Goal: Information Seeking & Learning: Learn about a topic

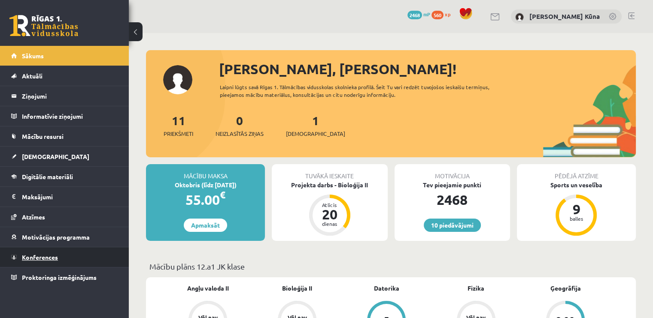
click at [55, 260] on span "Konferences" at bounding box center [40, 258] width 36 height 8
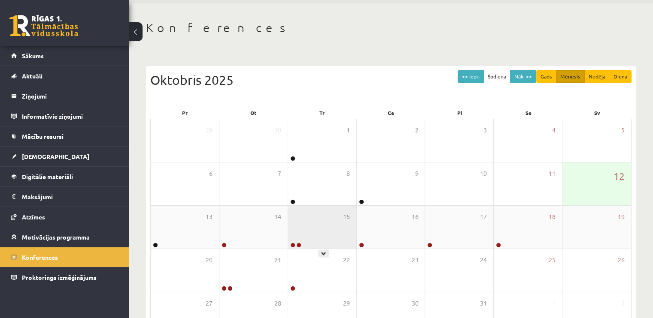
scroll to position [43, 0]
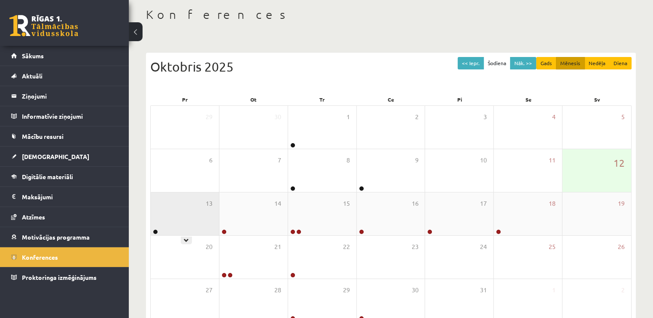
click at [203, 221] on div "13" at bounding box center [185, 214] width 68 height 43
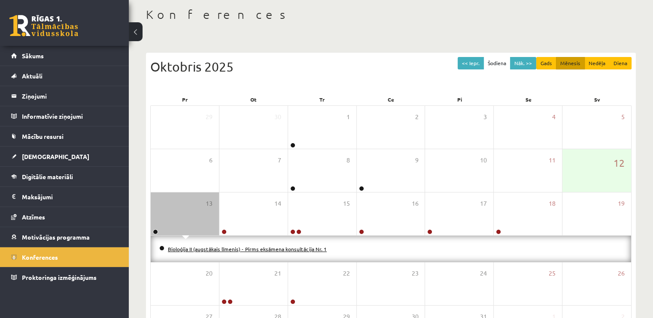
click at [189, 248] on link "Bioloģija II (augstākais līmenis) - Pirms eksāmena konsultācija Nr. 1" at bounding box center [247, 249] width 159 height 7
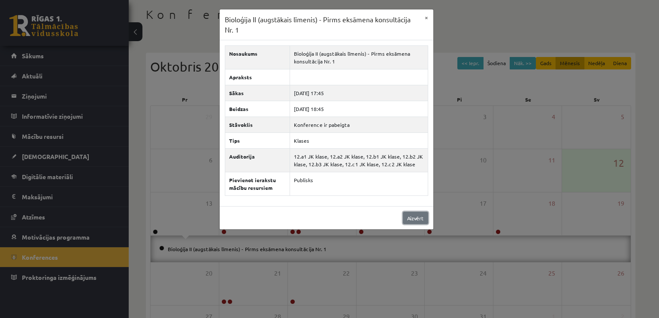
click at [420, 215] on link "Aizvērt" at bounding box center [415, 218] width 25 height 12
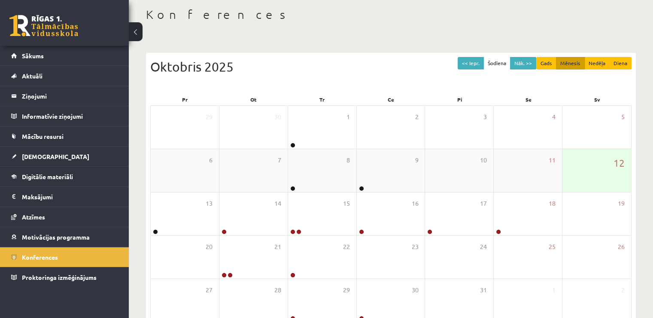
click at [604, 176] on div "12" at bounding box center [596, 170] width 69 height 43
click at [598, 181] on div "12" at bounding box center [596, 170] width 69 height 43
click at [554, 190] on div "11" at bounding box center [527, 170] width 68 height 43
click at [465, 183] on div "10" at bounding box center [459, 170] width 68 height 43
click at [414, 176] on div "9" at bounding box center [391, 170] width 68 height 43
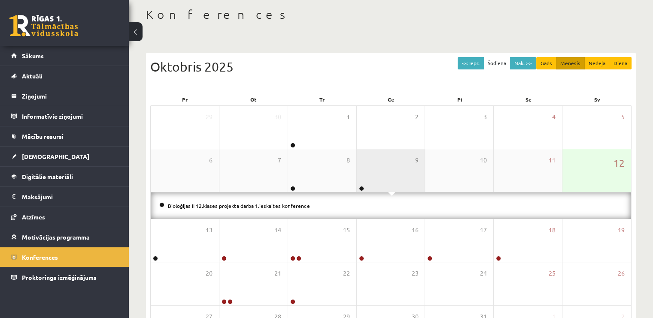
click at [417, 174] on div "9" at bounding box center [391, 170] width 68 height 43
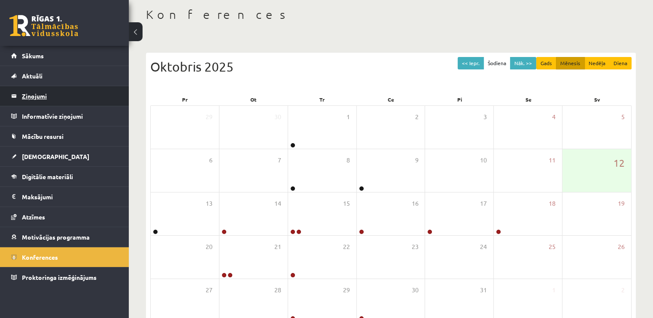
click at [73, 94] on legend "Ziņojumi 0" at bounding box center [70, 96] width 96 height 20
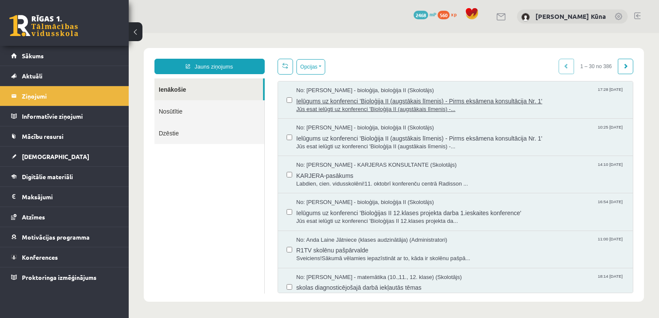
click at [422, 103] on span "Ielūgums uz konferenci 'Bioloģija II (augstākais līmenis) - Pirms eksāmena kons…" at bounding box center [460, 100] width 328 height 11
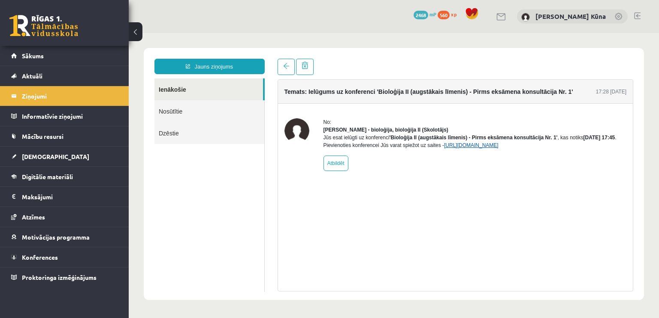
click at [468, 148] on link "https://eskola.r1tv.lv/conferences/4923/join" at bounding box center [471, 145] width 54 height 6
click at [70, 46] on link "Sākums" at bounding box center [64, 56] width 107 height 20
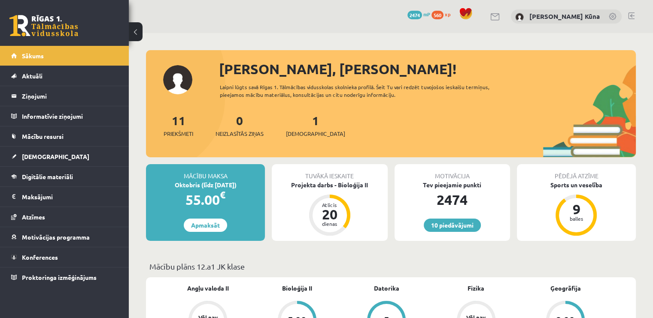
click at [632, 18] on link at bounding box center [631, 15] width 6 height 7
click at [67, 251] on link "Konferences" at bounding box center [64, 258] width 107 height 20
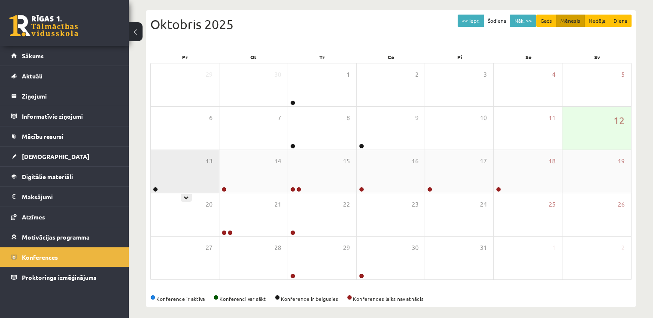
scroll to position [86, 0]
click at [196, 169] on div "13" at bounding box center [185, 171] width 68 height 43
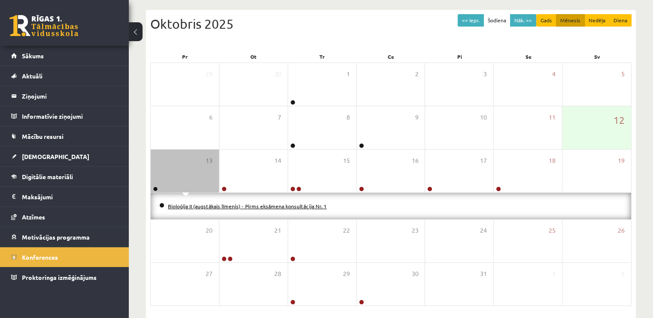
click at [190, 206] on link "Bioloģija II (augstākais līmenis) - Pirms eksāmena konsultācija Nr. 1" at bounding box center [247, 206] width 159 height 7
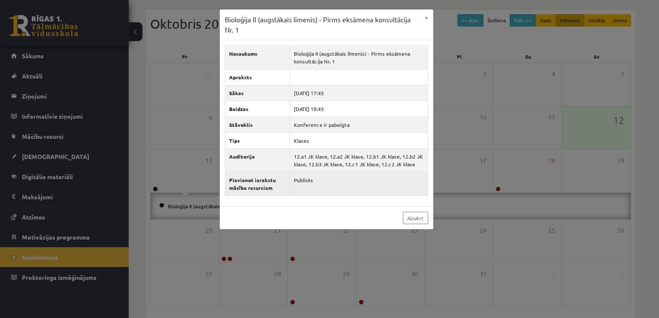
click at [304, 179] on td "Publisks" at bounding box center [359, 184] width 138 height 24
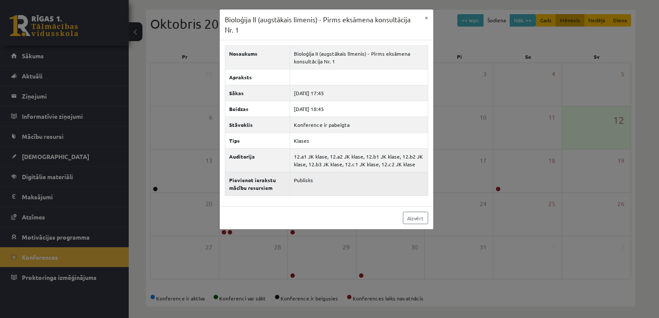
click at [304, 179] on td "Publisks" at bounding box center [359, 184] width 138 height 24
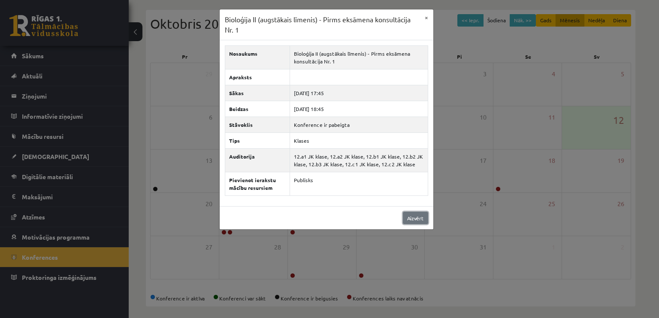
click at [408, 215] on link "Aizvērt" at bounding box center [415, 218] width 25 height 12
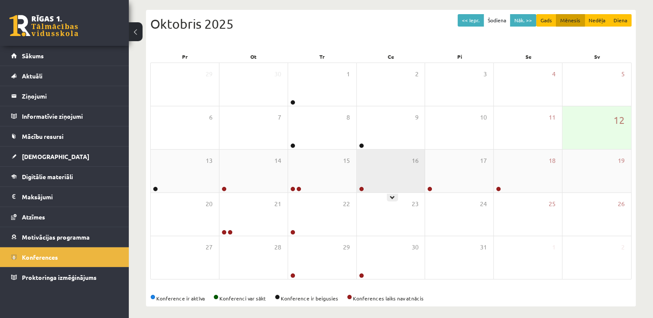
click at [395, 168] on div "16" at bounding box center [391, 171] width 68 height 43
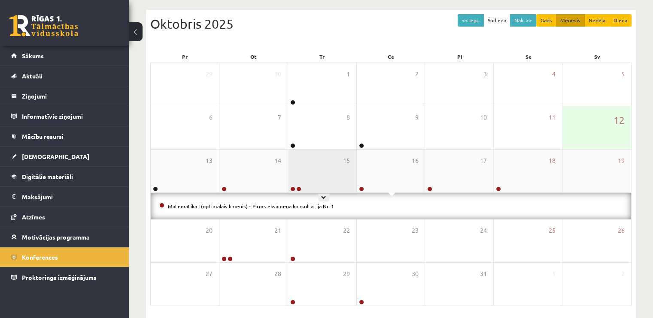
click at [341, 167] on div "15" at bounding box center [322, 171] width 68 height 43
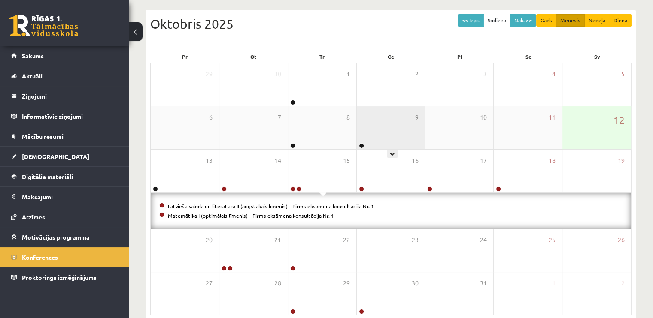
click at [381, 137] on div "9" at bounding box center [391, 127] width 68 height 43
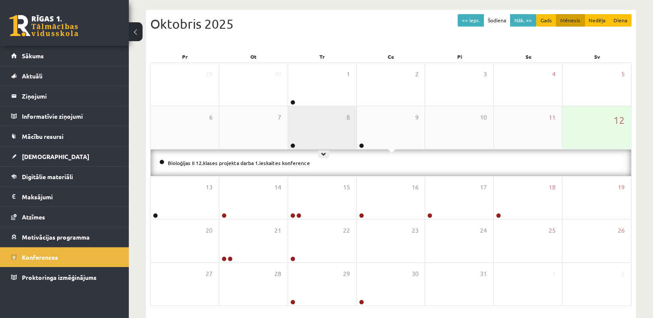
click at [318, 126] on div "8" at bounding box center [322, 127] width 68 height 43
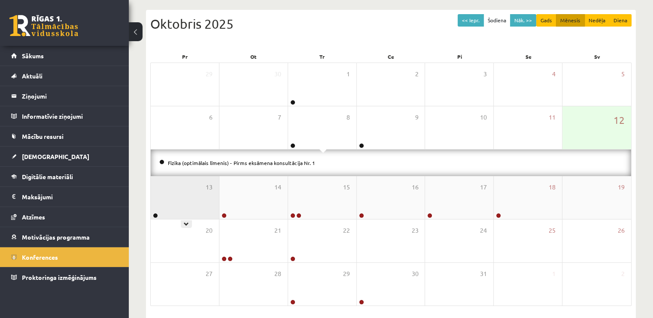
click at [161, 192] on div "13" at bounding box center [185, 197] width 68 height 43
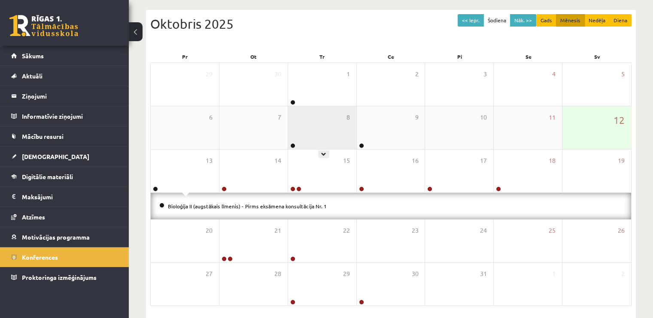
click at [314, 124] on div "8" at bounding box center [322, 127] width 68 height 43
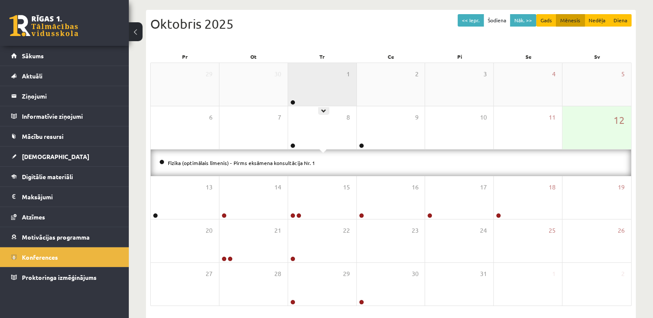
click at [338, 97] on div "1" at bounding box center [322, 84] width 68 height 43
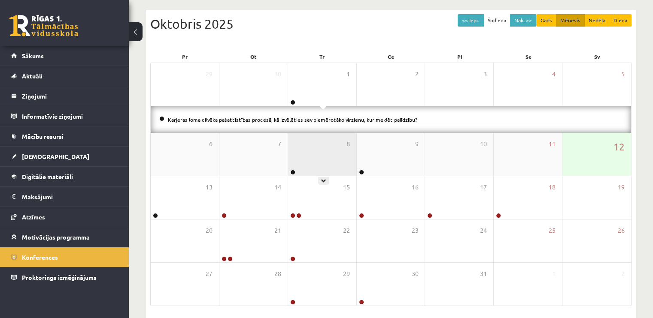
click at [299, 152] on div "8" at bounding box center [322, 154] width 68 height 43
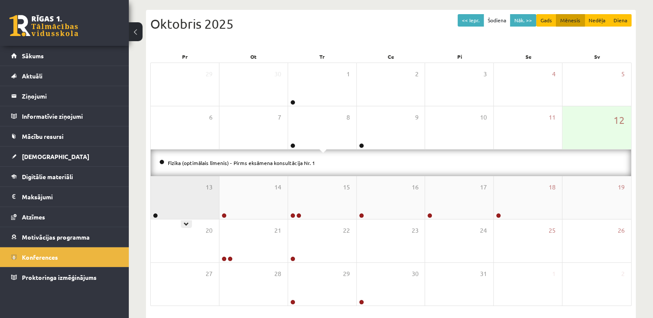
click at [205, 195] on div "13" at bounding box center [185, 197] width 68 height 43
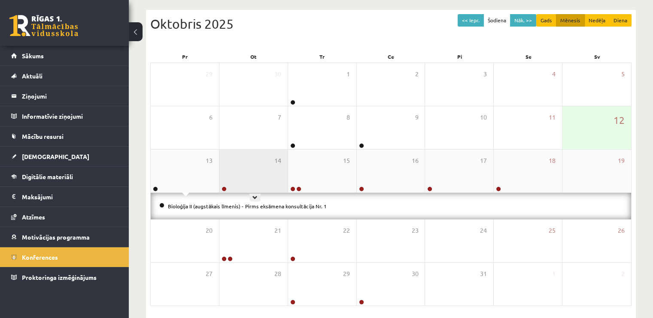
click at [248, 171] on div "14" at bounding box center [253, 171] width 68 height 43
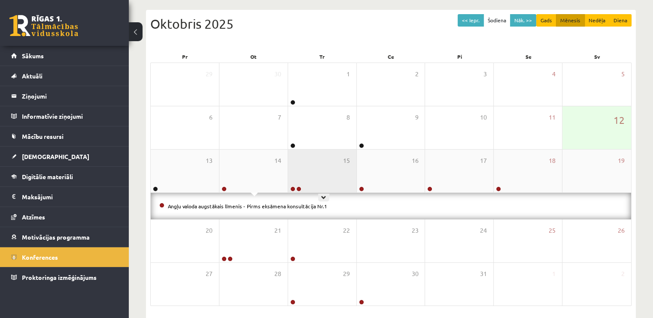
click at [297, 170] on div "15" at bounding box center [322, 171] width 68 height 43
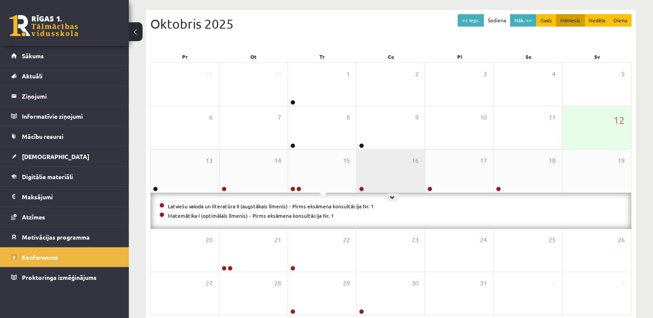
click at [374, 174] on div "16" at bounding box center [391, 171] width 68 height 43
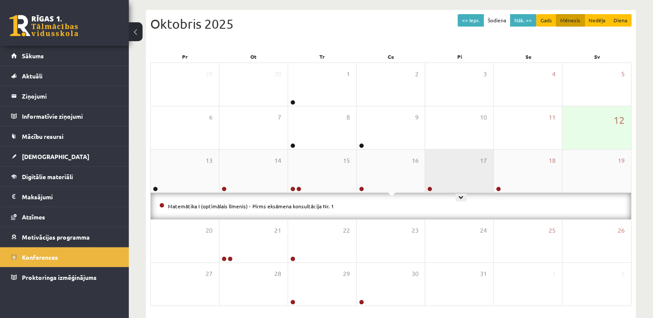
click at [435, 173] on div "17" at bounding box center [459, 171] width 68 height 43
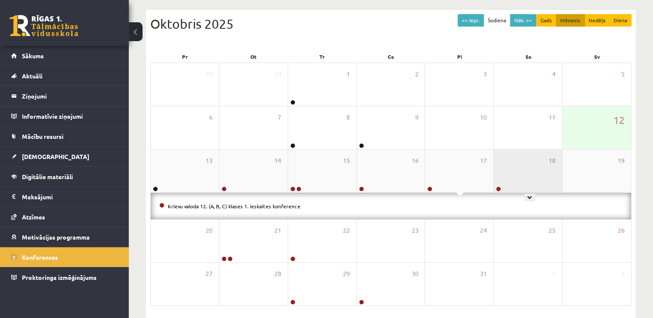
click at [525, 173] on div "18" at bounding box center [527, 171] width 68 height 43
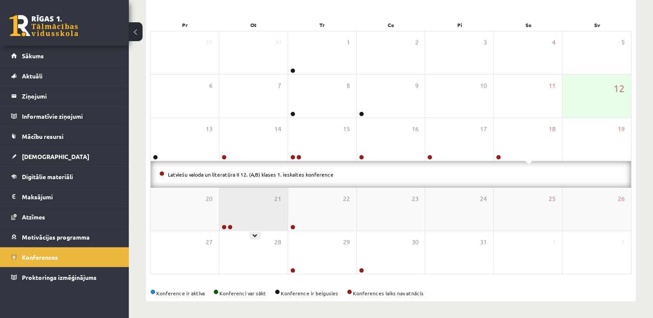
click at [224, 200] on div "21" at bounding box center [253, 209] width 68 height 43
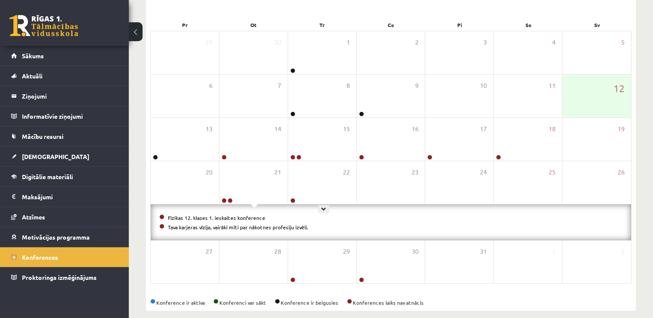
click at [317, 187] on div "22" at bounding box center [322, 182] width 68 height 43
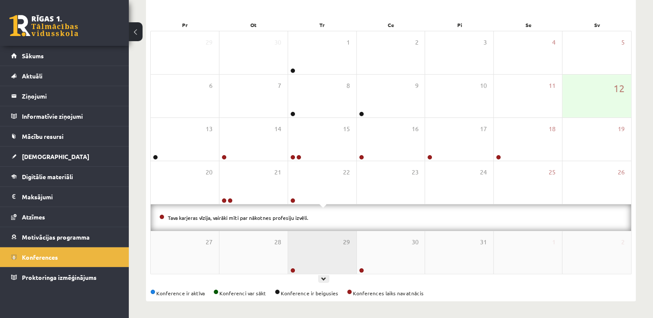
click at [323, 257] on div "29" at bounding box center [322, 252] width 68 height 43
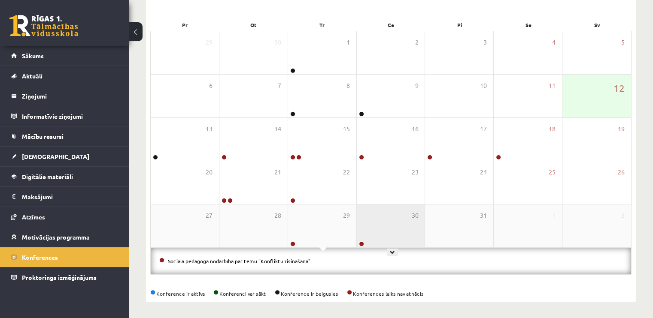
click at [373, 236] on div "30" at bounding box center [391, 226] width 68 height 43
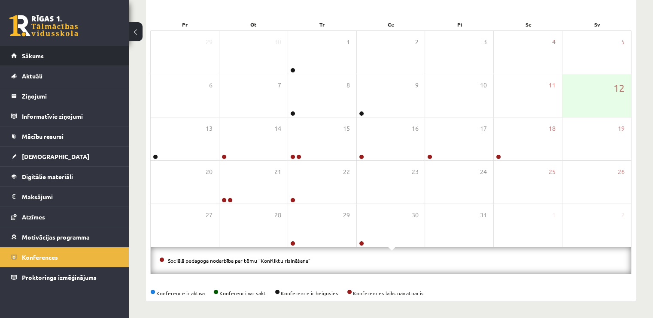
click at [71, 60] on link "Sākums" at bounding box center [64, 56] width 107 height 20
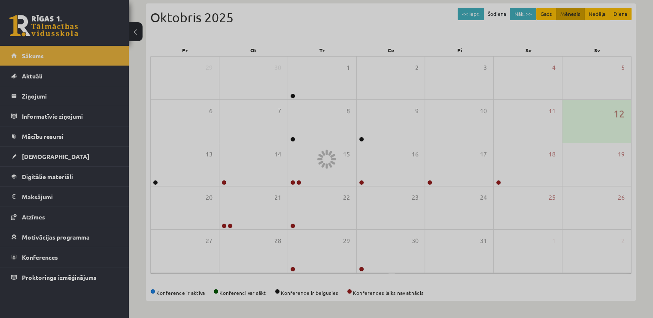
scroll to position [91, 0]
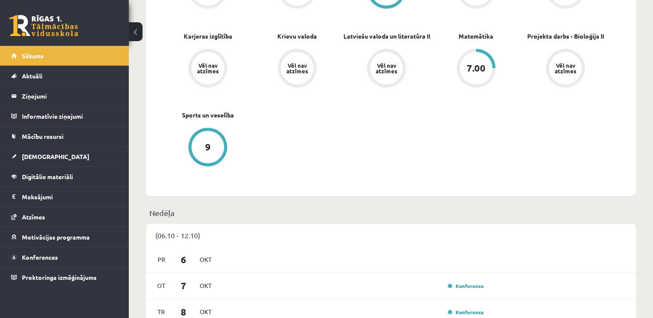
scroll to position [257, 0]
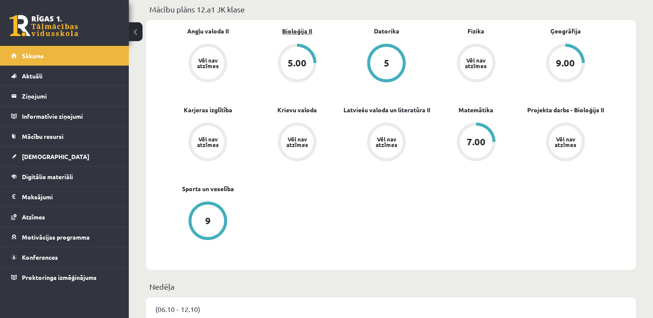
click at [299, 30] on link "Bioloģija II" at bounding box center [297, 31] width 30 height 9
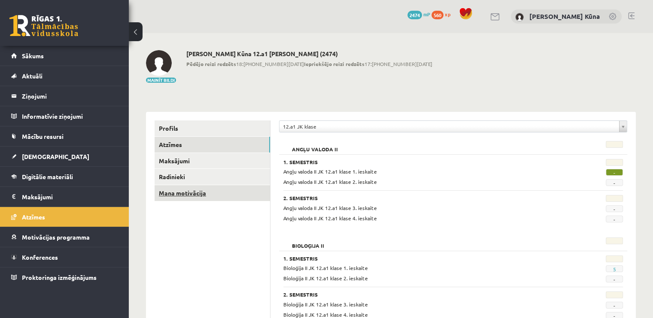
click at [251, 188] on link "Mana motivācija" at bounding box center [211, 193] width 115 height 16
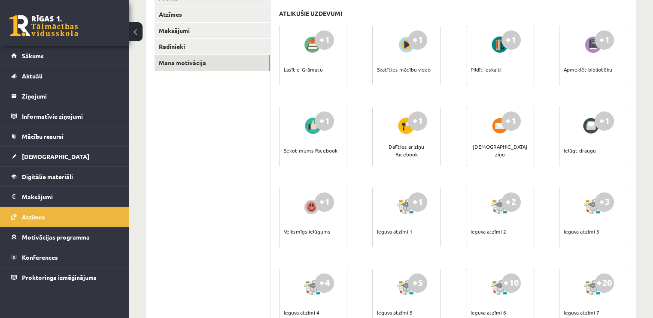
scroll to position [86, 0]
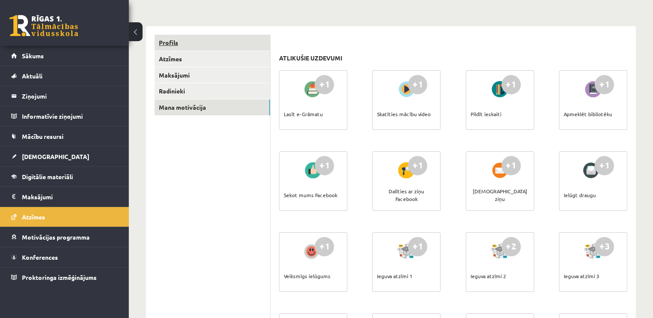
click at [256, 42] on link "Profils" at bounding box center [211, 43] width 115 height 16
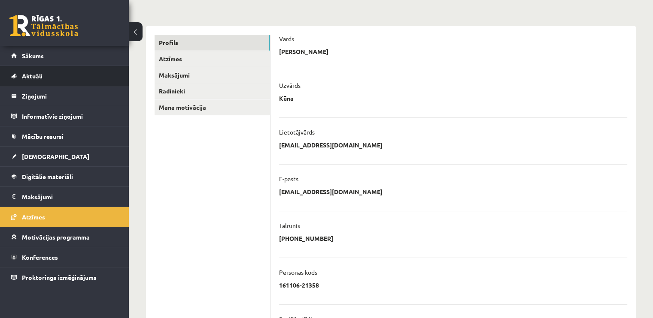
click at [65, 76] on link "Aktuāli" at bounding box center [64, 76] width 107 height 20
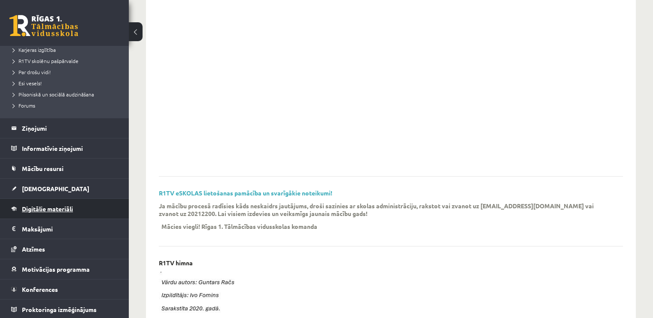
scroll to position [129, 0]
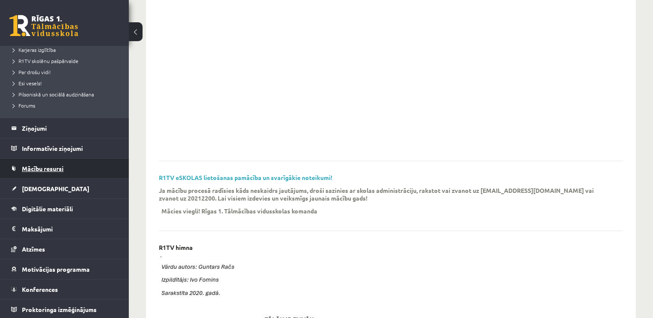
click at [88, 168] on link "Mācību resursi" at bounding box center [64, 169] width 107 height 20
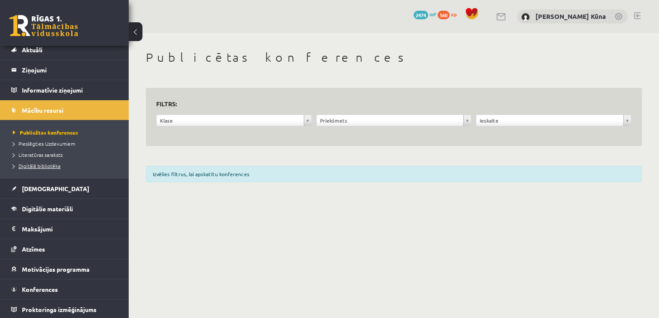
click at [49, 164] on span "Digitālā bibliotēka" at bounding box center [37, 166] width 48 height 7
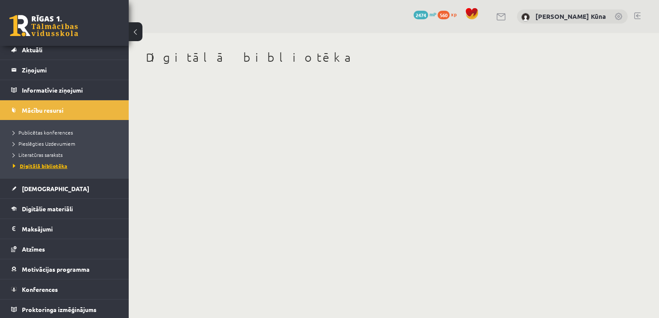
click at [46, 163] on span "Digitālā bibliotēka" at bounding box center [40, 166] width 54 height 7
click at [44, 131] on span "Publicētas konferences" at bounding box center [43, 132] width 60 height 7
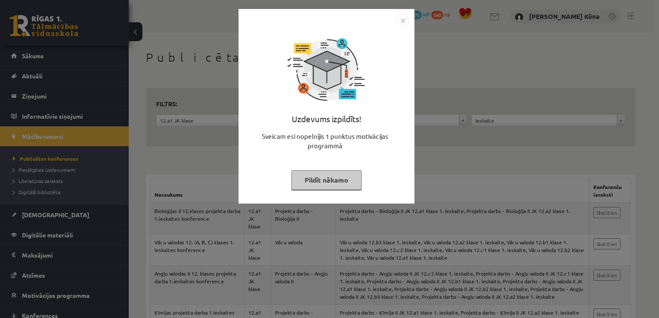
click at [336, 179] on button "Pildīt nākamo" at bounding box center [326, 180] width 70 height 20
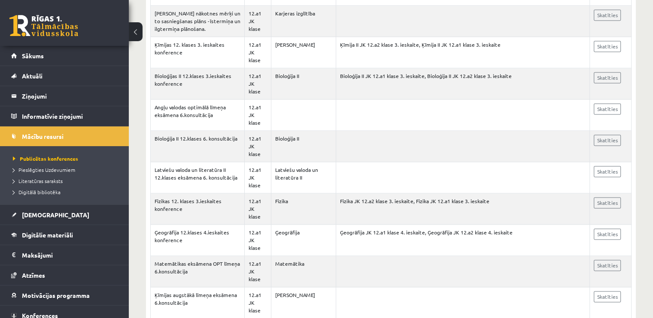
scroll to position [1287, 0]
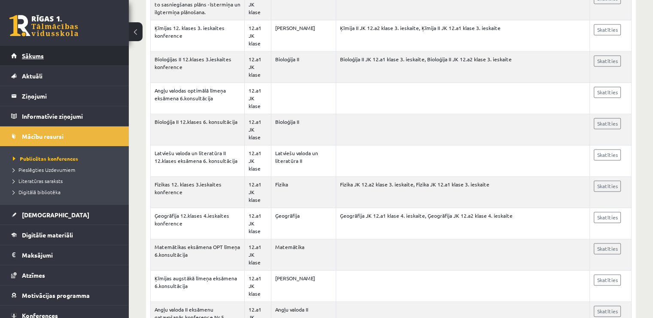
click at [104, 57] on link "Sākums" at bounding box center [64, 56] width 107 height 20
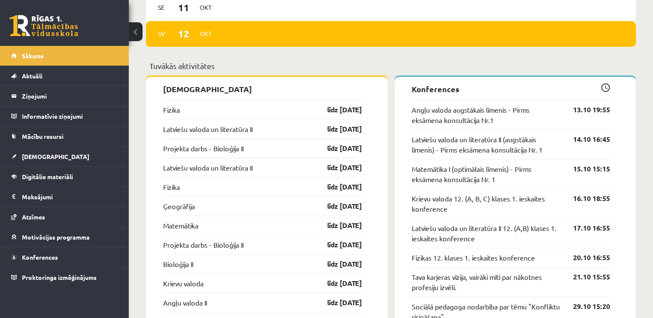
scroll to position [729, 0]
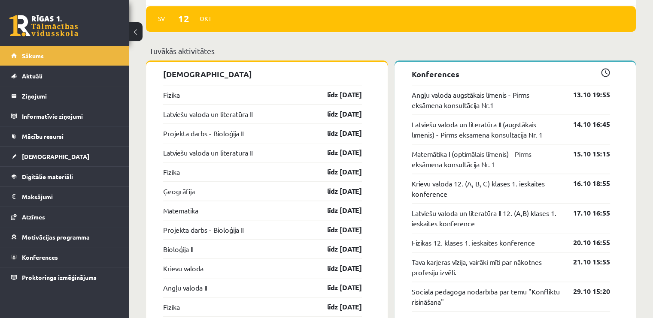
click at [15, 51] on link "Sākums" at bounding box center [64, 56] width 107 height 20
